Goal: Task Accomplishment & Management: Use online tool/utility

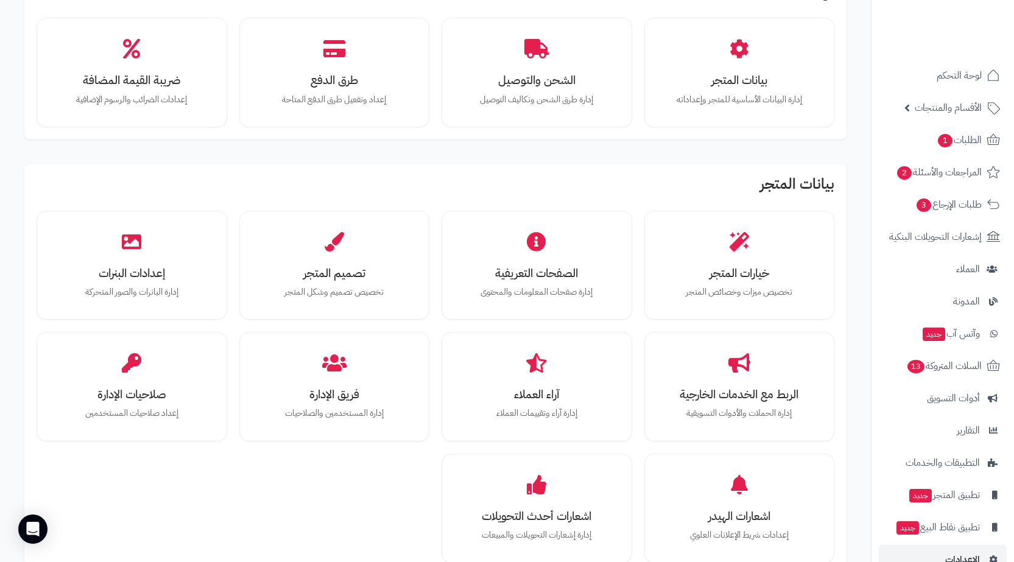
scroll to position [183, 0]
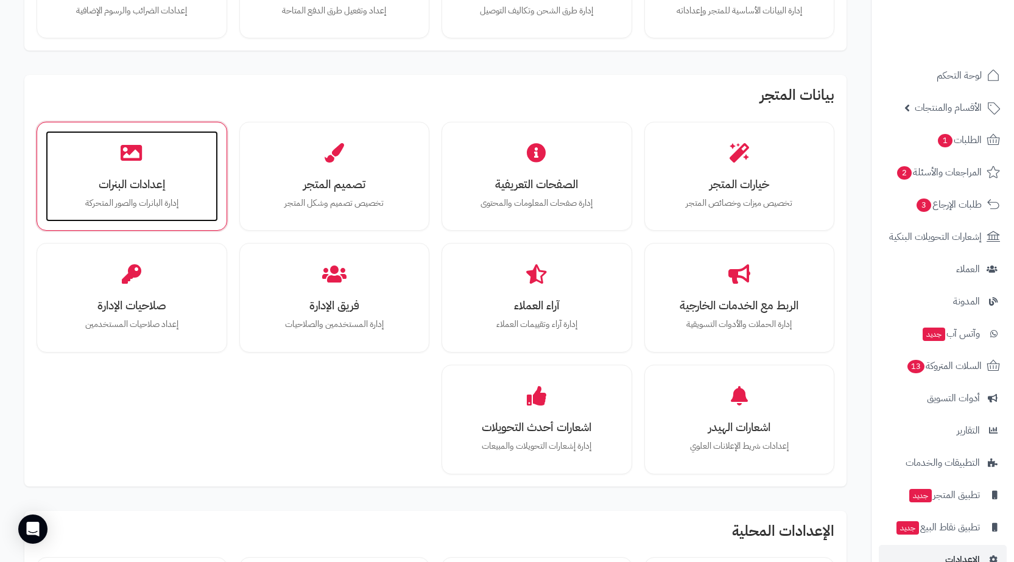
click at [122, 202] on p "إدارة البانرات والصور المتحركة" at bounding box center [132, 203] width 148 height 13
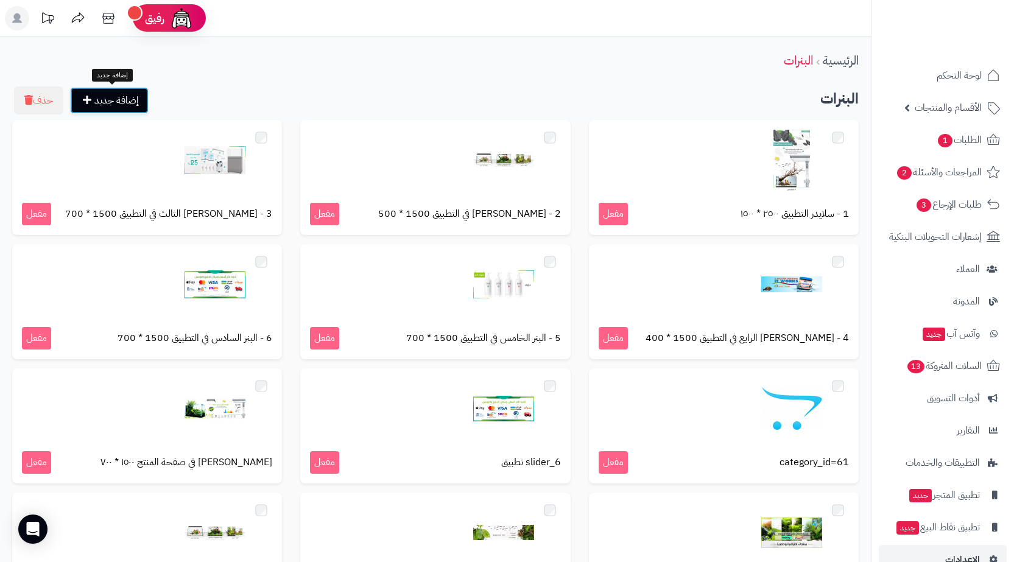
click at [124, 96] on link "إضافة جديد" at bounding box center [109, 100] width 79 height 27
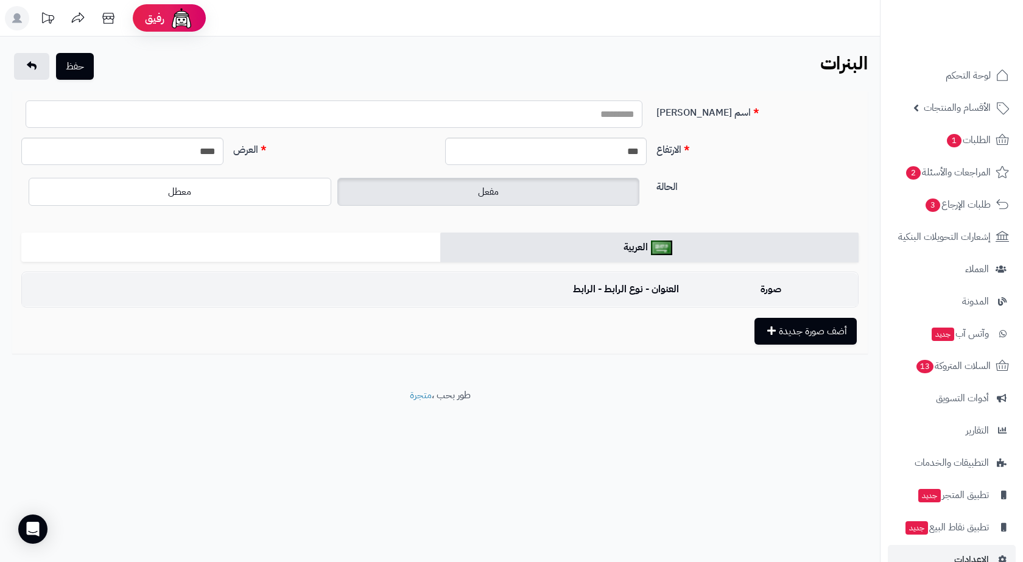
click at [612, 116] on input "اسم البنر" at bounding box center [334, 113] width 617 height 27
click at [379, 384] on div "حفظ البنرات الرئيسية البنرات اسم البنر الارتفاع *** العرض **** الحالة مفعل معطل…" at bounding box center [440, 213] width 880 height 352
click at [605, 393] on footer "طور بحب ، متجرة" at bounding box center [440, 419] width 880 height 61
